Goal: Task Accomplishment & Management: Manage account settings

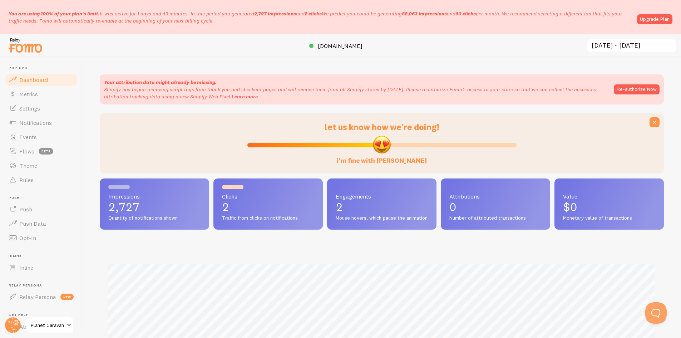
scroll to position [357061, 356690]
drag, startPoint x: 290, startPoint y: 89, endPoint x: 413, endPoint y: 92, distance: 123.3
click at [413, 92] on p "Shopify has begun removing script tags from thank you and checkout pages and wi…" at bounding box center [355, 93] width 502 height 14
click at [455, 88] on p "Shopify has begun removing script tags from thank you and checkout pages and wi…" at bounding box center [355, 93] width 502 height 14
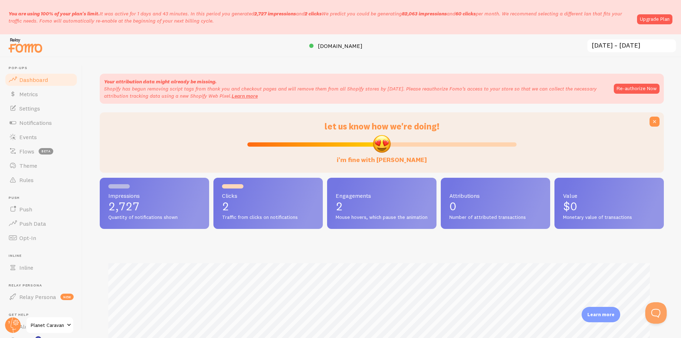
scroll to position [0, 0]
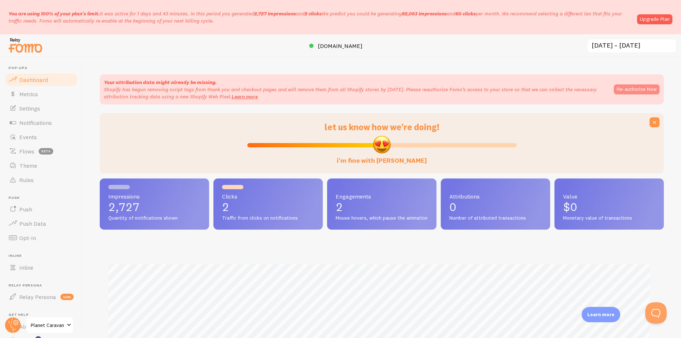
click at [633, 90] on button "Re-authorize Now" at bounding box center [636, 89] width 46 height 10
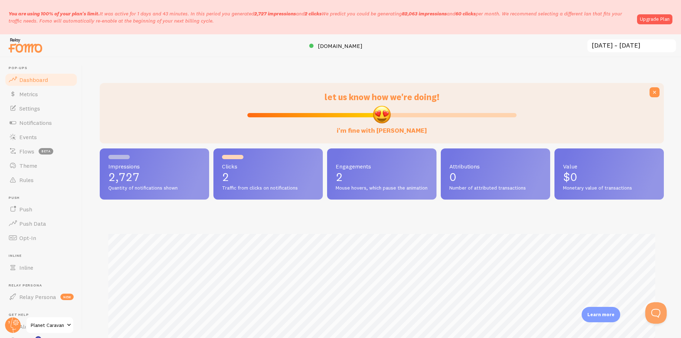
scroll to position [357061, 356690]
